Goal: Use online tool/utility

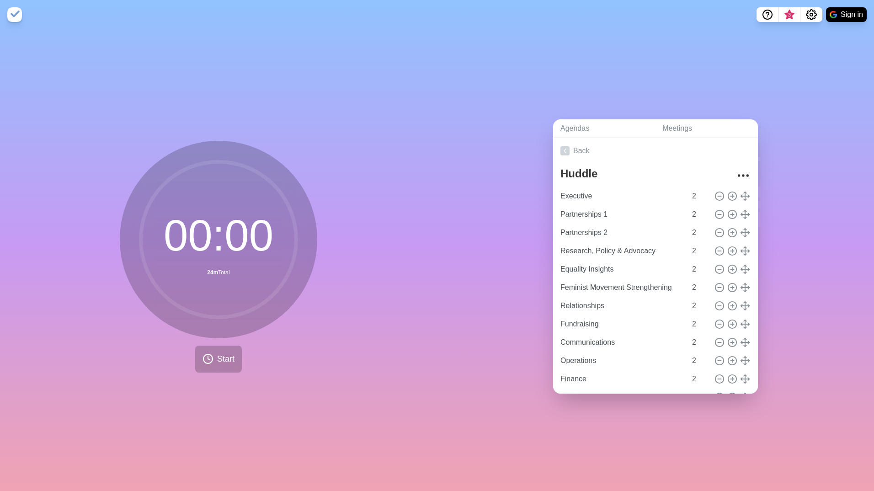
scroll to position [42, 0]
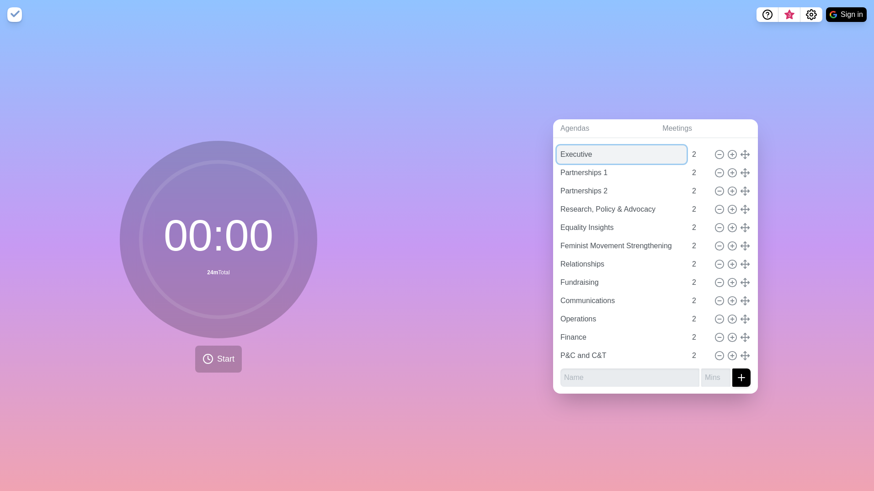
click at [588, 148] on input "Executive" at bounding box center [622, 154] width 130 height 18
click at [504, 91] on div "Agendas Meetings Back Huddle Executive 2 Partnerships 1 2 Partnerships 2 2 Rese…" at bounding box center [655, 260] width 437 height 462
click at [218, 349] on button "Start" at bounding box center [218, 359] width 47 height 27
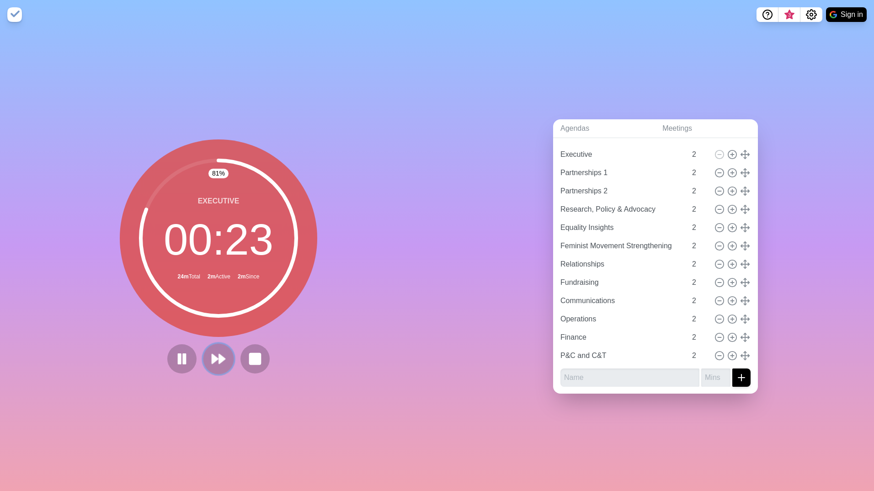
click at [219, 354] on polygon at bounding box center [222, 358] width 6 height 9
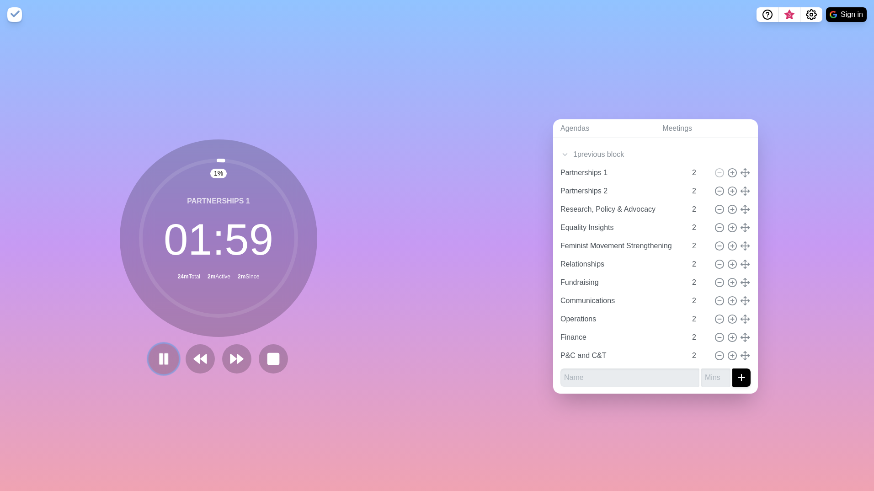
click at [160, 354] on rect at bounding box center [161, 359] width 3 height 10
click at [159, 354] on polygon at bounding box center [163, 358] width 9 height 11
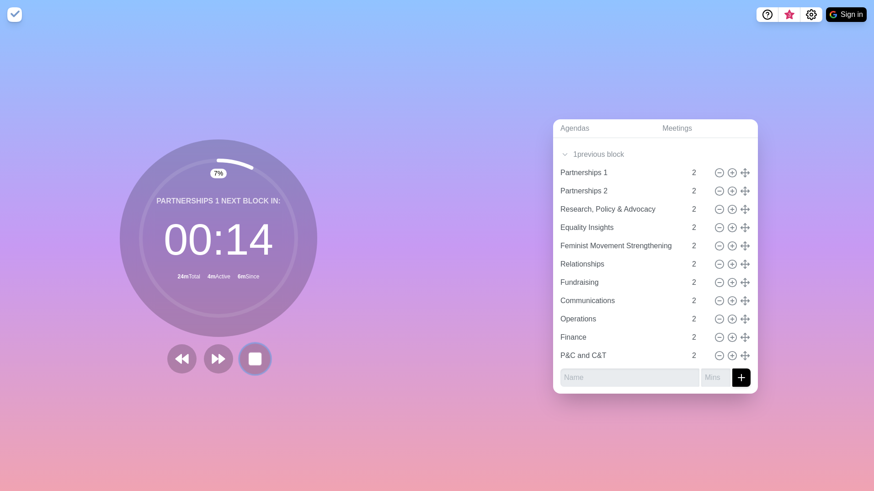
click at [252, 356] on rect at bounding box center [254, 358] width 11 height 11
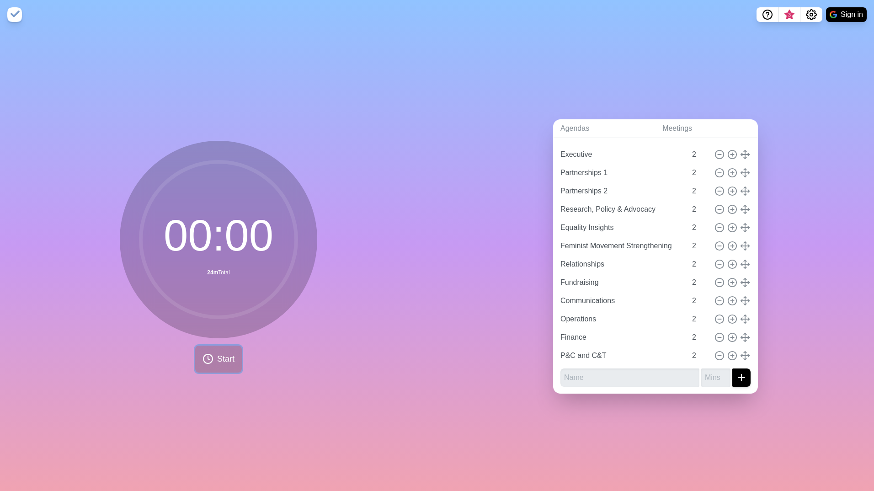
click at [213, 353] on button "Start" at bounding box center [218, 359] width 47 height 27
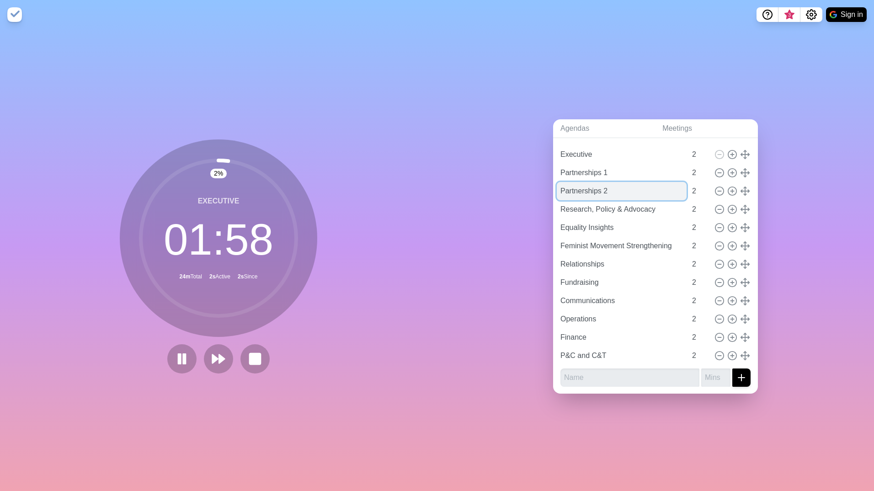
click at [577, 192] on input "Partnerships 2" at bounding box center [622, 191] width 130 height 18
click at [589, 188] on input "Partnerships 2" at bounding box center [622, 191] width 130 height 18
click at [214, 351] on icon at bounding box center [219, 359] width 16 height 16
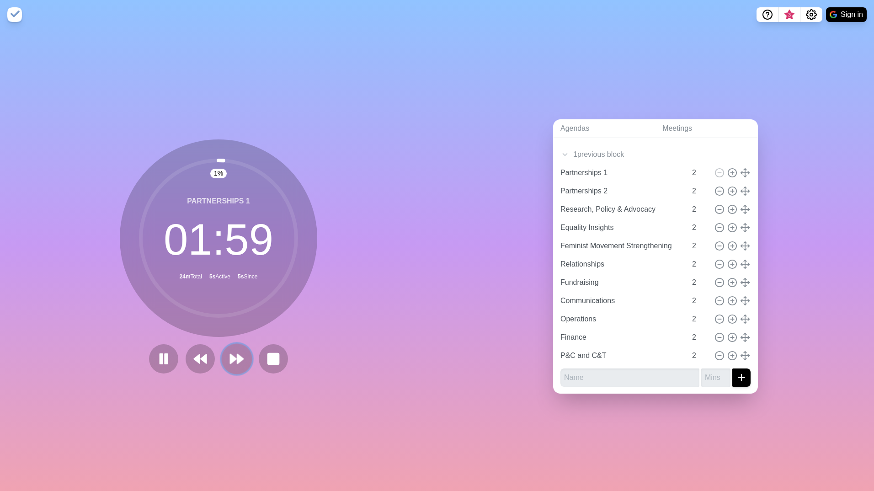
click at [237, 355] on polygon at bounding box center [240, 358] width 6 height 9
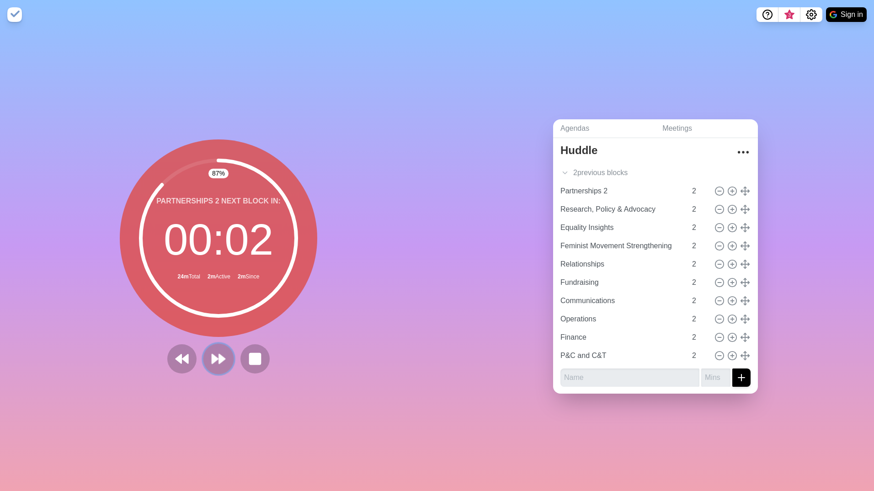
click at [215, 354] on icon at bounding box center [219, 359] width 16 height 16
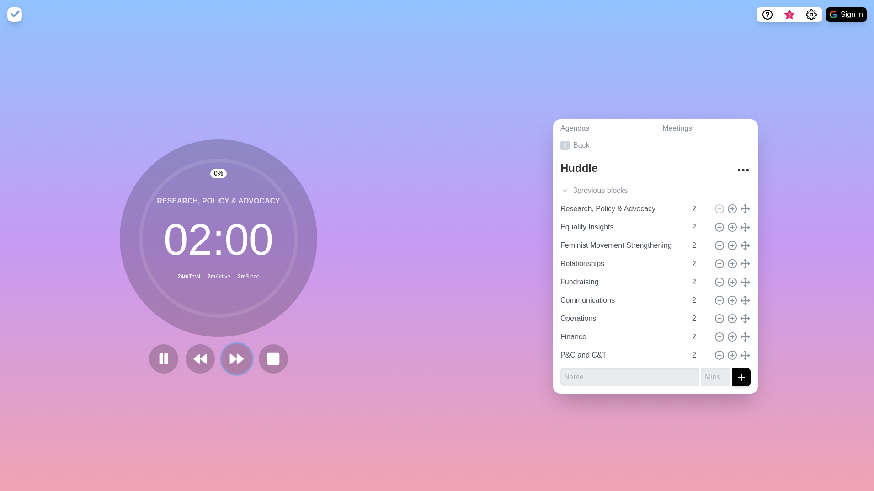
scroll to position [5, 0]
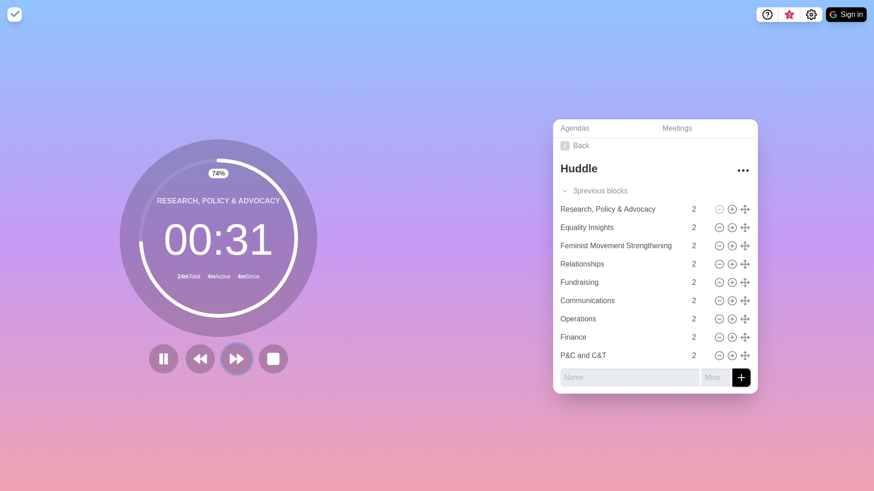
click at [233, 352] on icon at bounding box center [237, 359] width 16 height 16
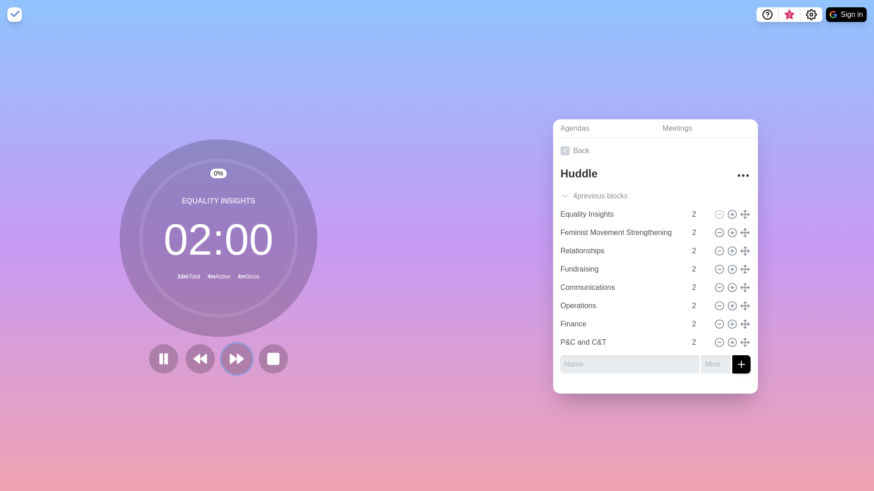
scroll to position [0, 0]
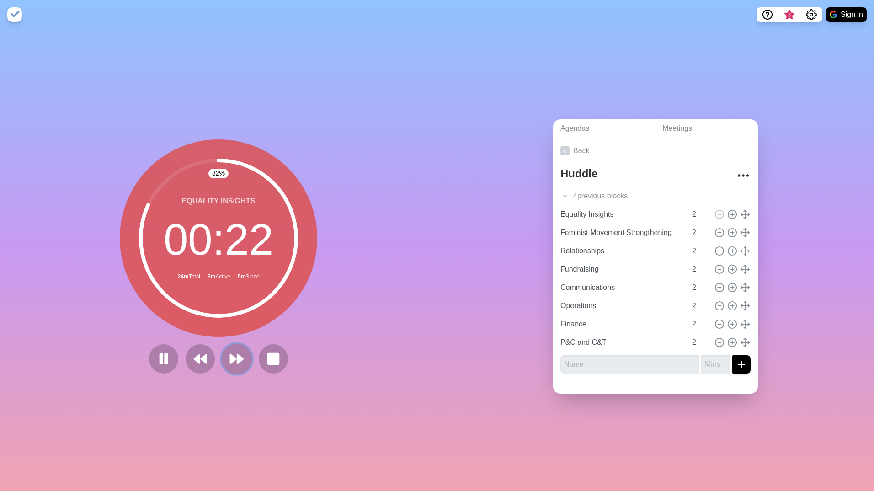
click at [237, 357] on polygon at bounding box center [240, 358] width 6 height 9
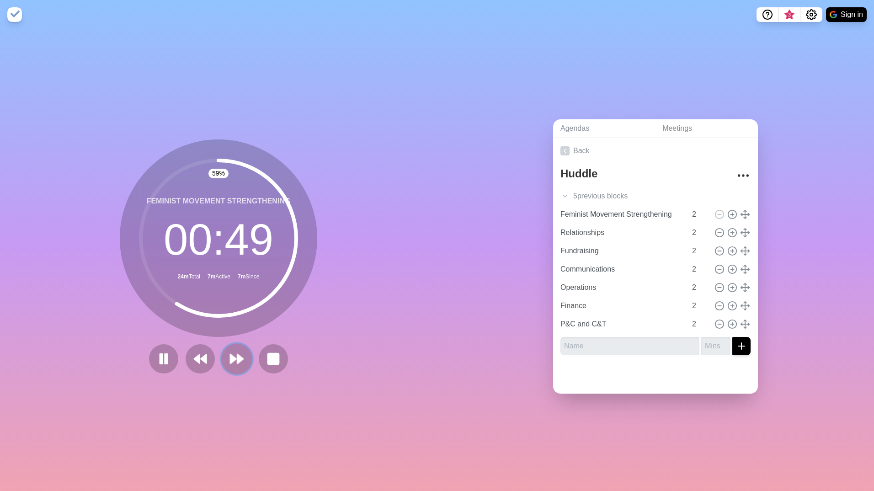
click at [237, 355] on polygon at bounding box center [240, 358] width 6 height 9
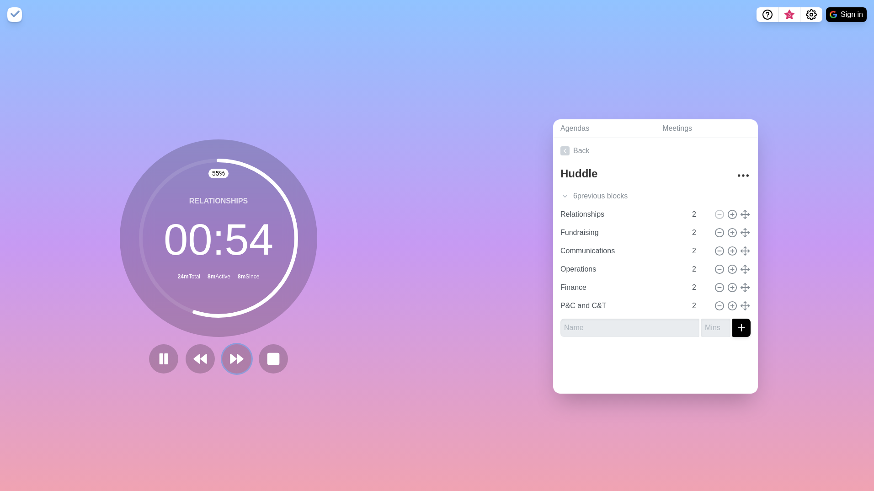
click at [231, 353] on icon at bounding box center [237, 359] width 15 height 15
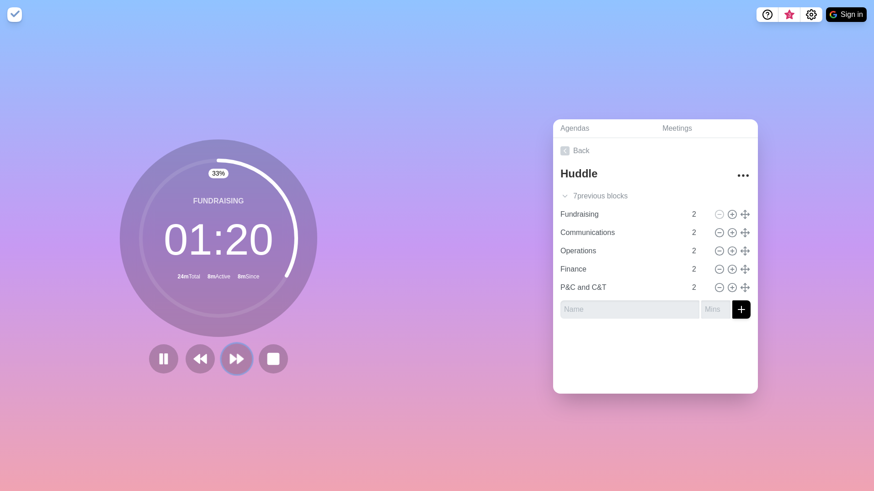
click at [238, 351] on icon at bounding box center [237, 359] width 16 height 16
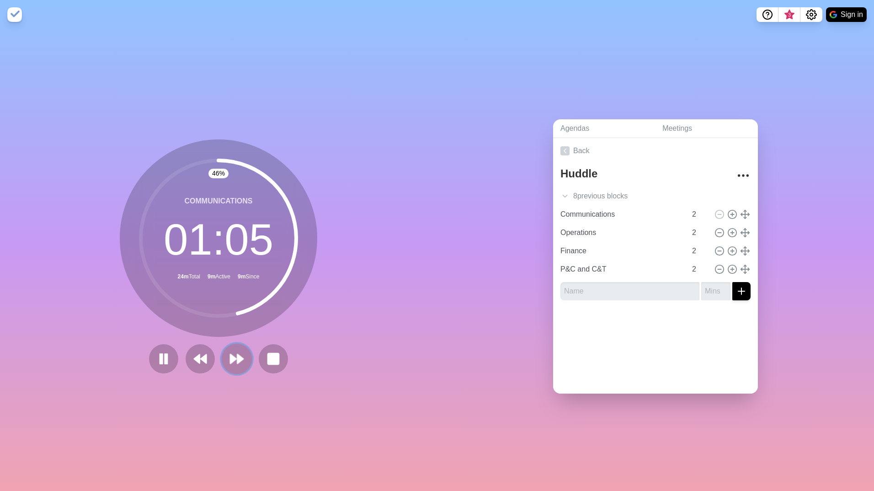
click at [237, 354] on polygon at bounding box center [240, 358] width 6 height 9
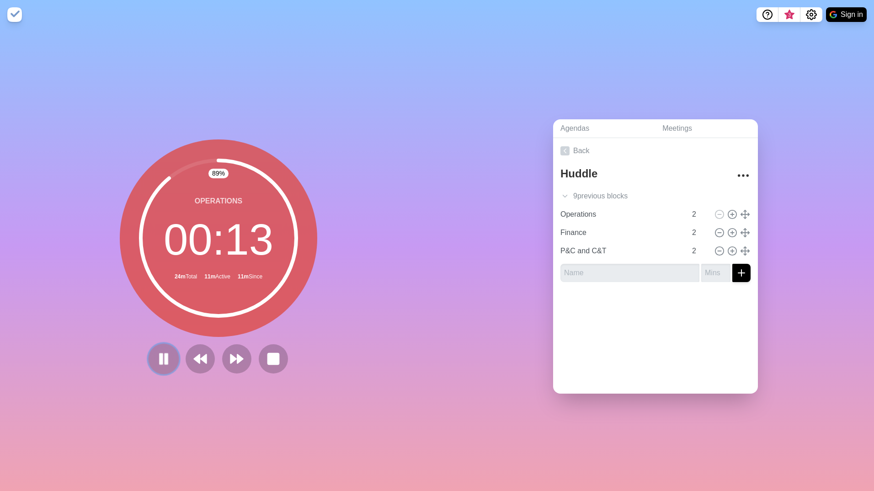
click at [160, 354] on rect at bounding box center [161, 359] width 3 height 10
click at [231, 354] on polygon at bounding box center [234, 358] width 6 height 9
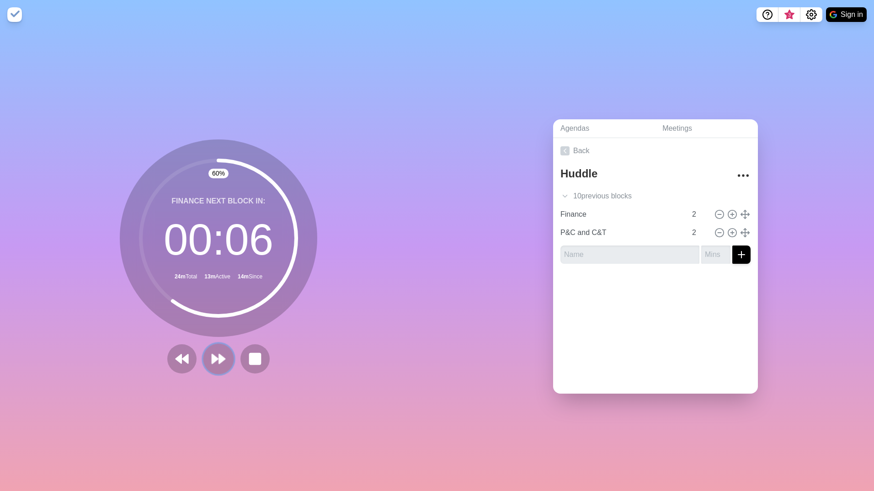
click at [219, 356] on polygon at bounding box center [222, 358] width 6 height 9
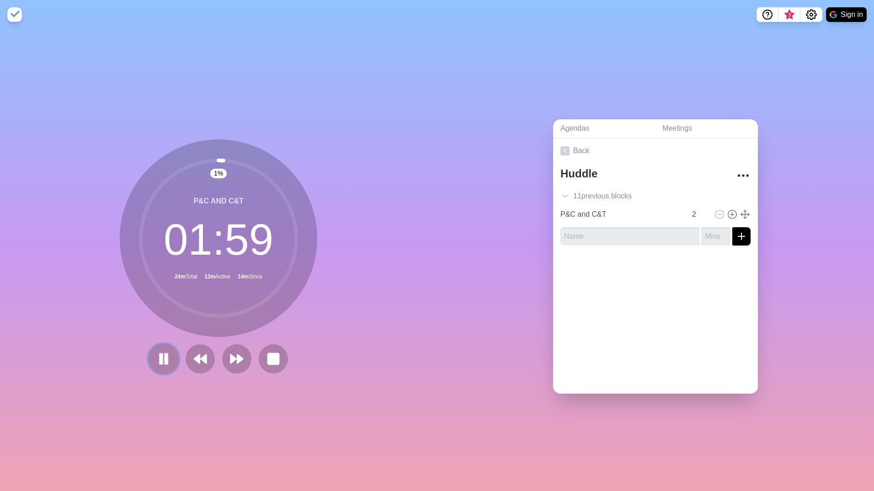
click at [165, 357] on rect at bounding box center [166, 359] width 3 height 10
click at [237, 356] on polygon at bounding box center [240, 358] width 6 height 9
